Goal: Task Accomplishment & Management: Complete application form

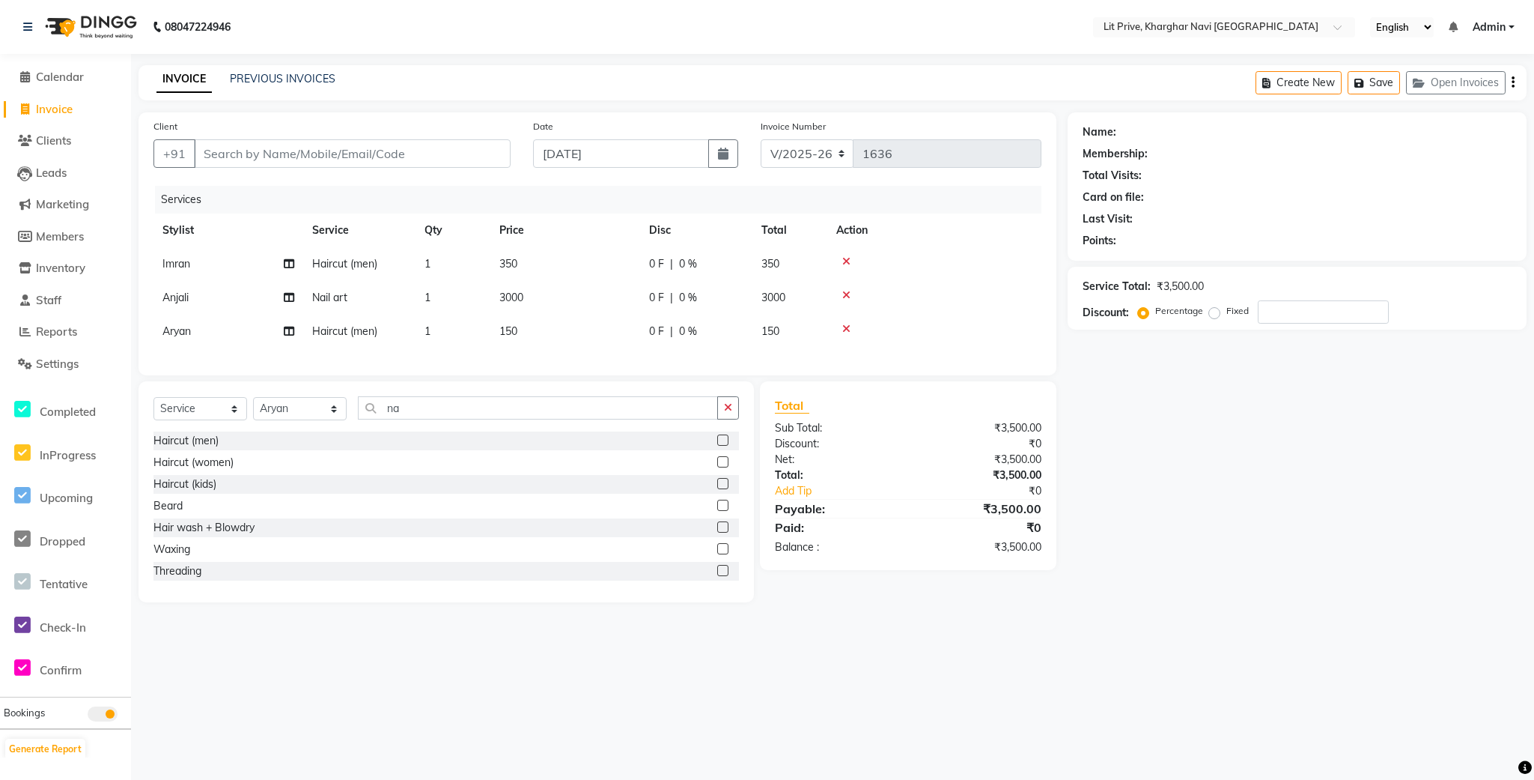
select select "5625"
select select "service"
click at [333, 420] on select "Select Stylist [PERSON_NAME] [PERSON_NAME] [PERSON_NAME] [PERSON_NAME] [PERSON_…" at bounding box center [300, 408] width 94 height 23
select select "38393"
click at [253, 414] on select "Select Stylist [PERSON_NAME] [PERSON_NAME] [PERSON_NAME] [PERSON_NAME] [PERSON_…" at bounding box center [300, 408] width 94 height 23
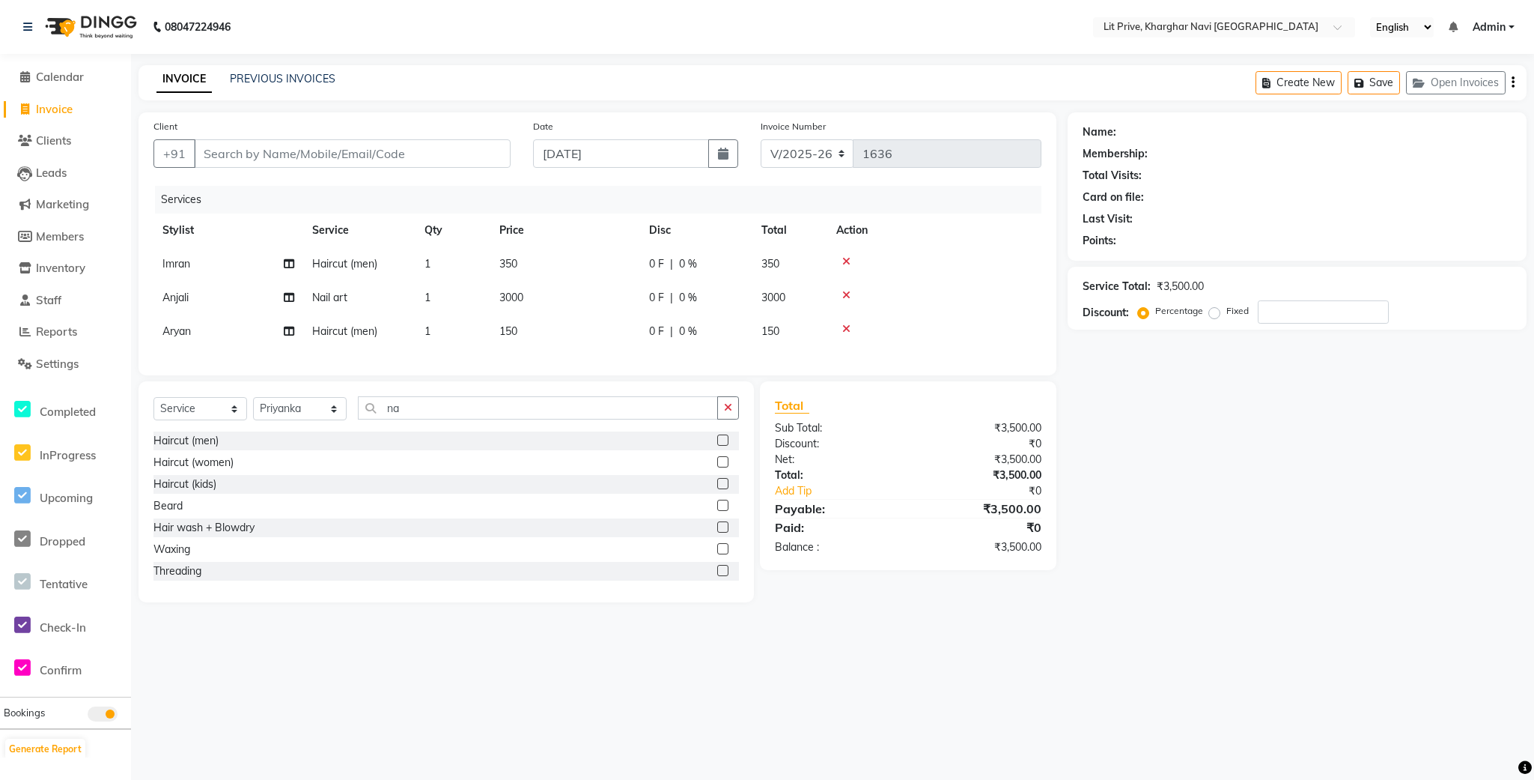
click at [717, 554] on label at bounding box center [722, 548] width 11 height 11
click at [717, 554] on input "checkbox" at bounding box center [722, 549] width 10 height 10
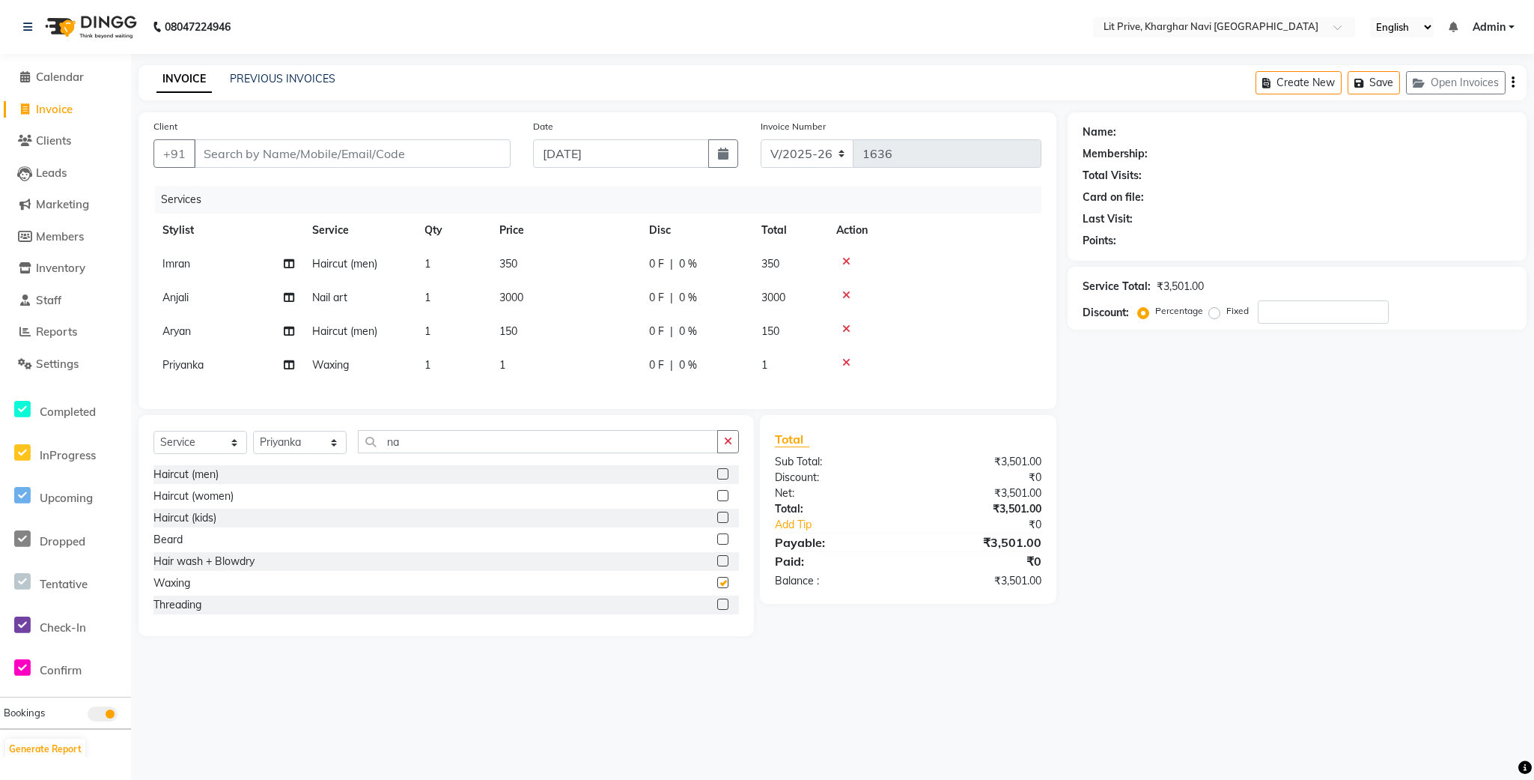
checkbox input "false"
click at [512, 362] on td "1" at bounding box center [565, 365] width 150 height 34
select select "38393"
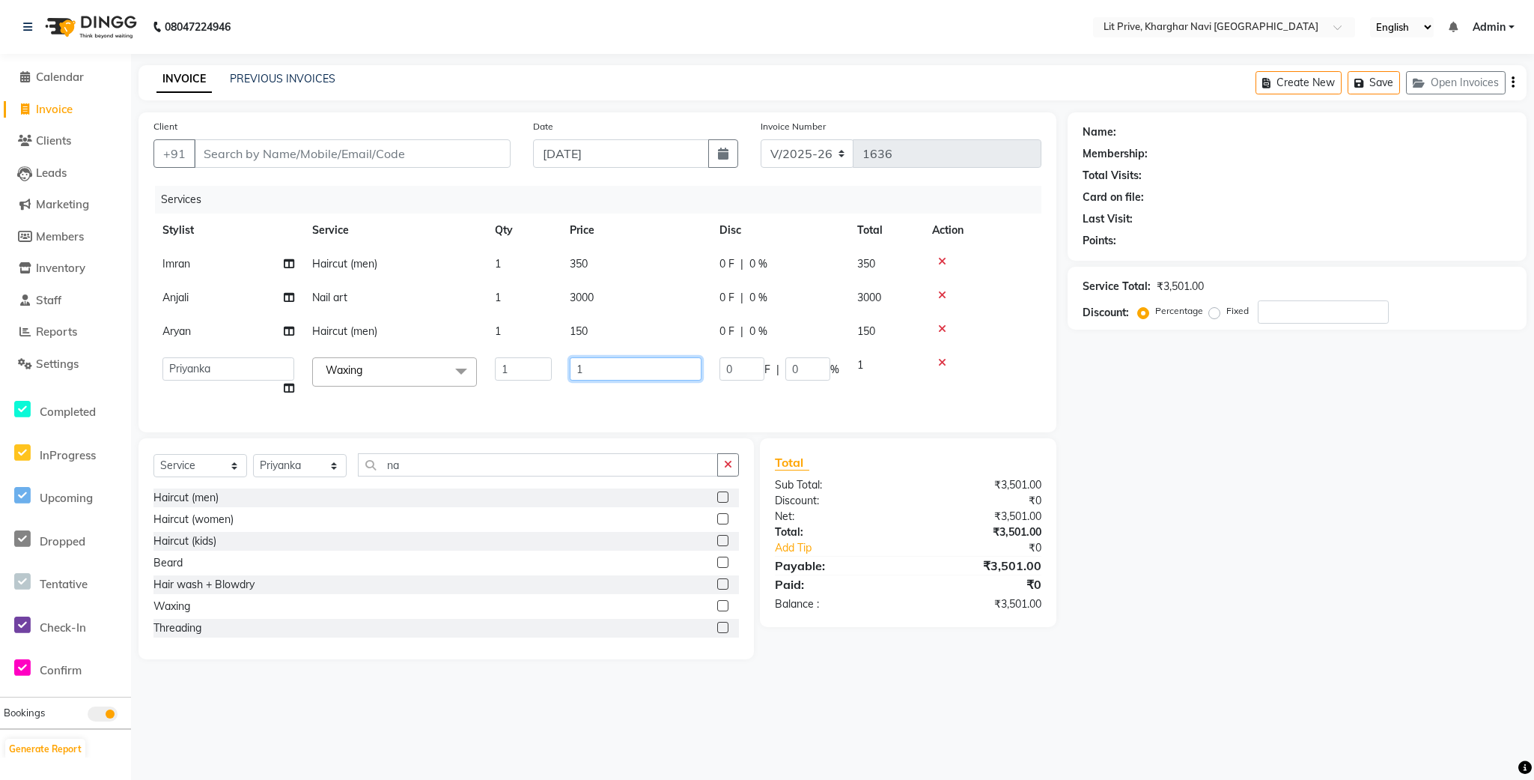
click at [623, 366] on input "1" at bounding box center [636, 368] width 132 height 23
type input "980"
click at [1173, 526] on div "Name: Membership: Total Visits: Card on file: Last Visit: Points: Service Total…" at bounding box center [1303, 385] width 470 height 547
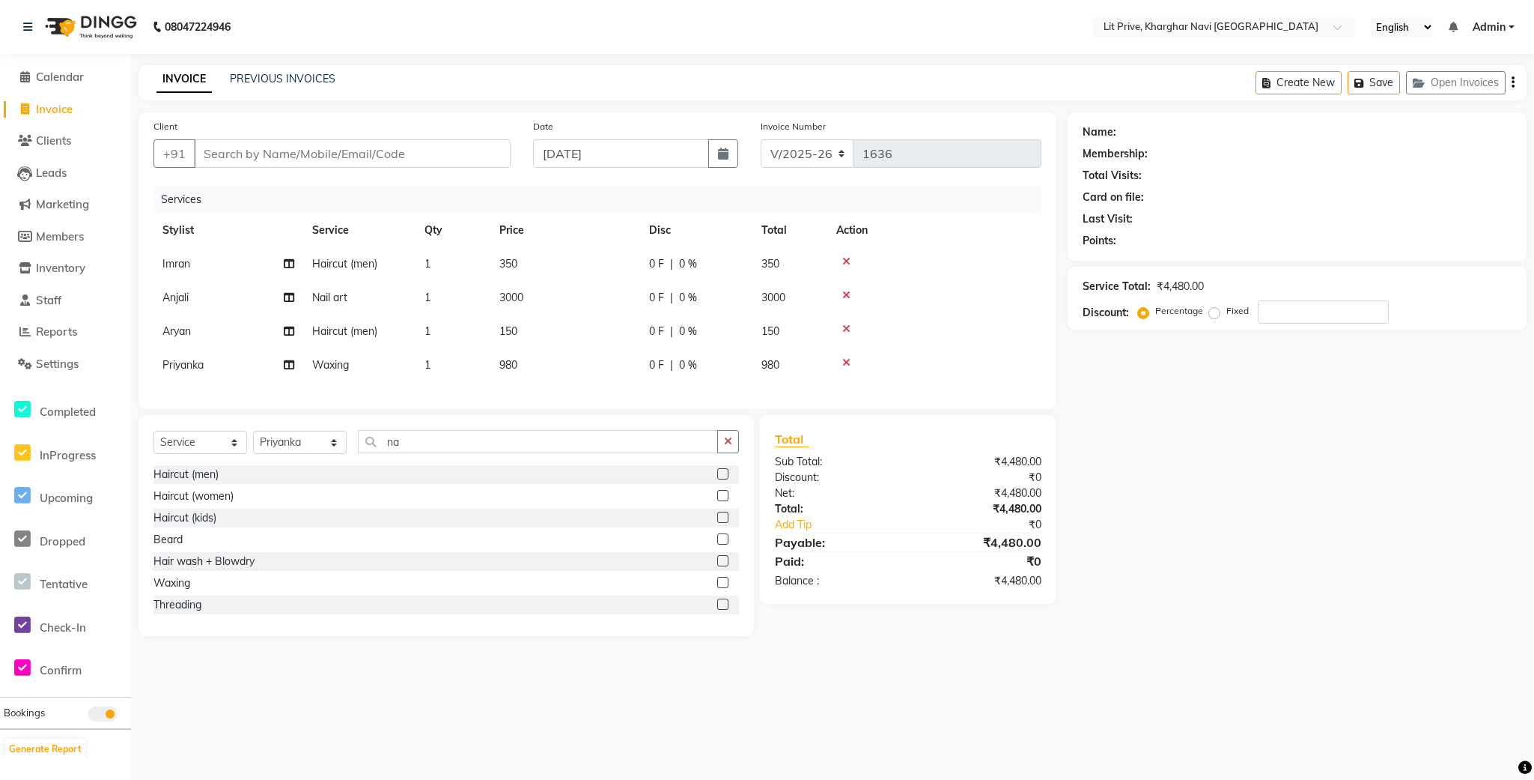
click at [1250, 521] on div "Name: Membership: Total Visits: Card on file: Last Visit: Points: Service Total…" at bounding box center [1303, 373] width 470 height 523
